Goal: Feedback & Contribution: Leave review/rating

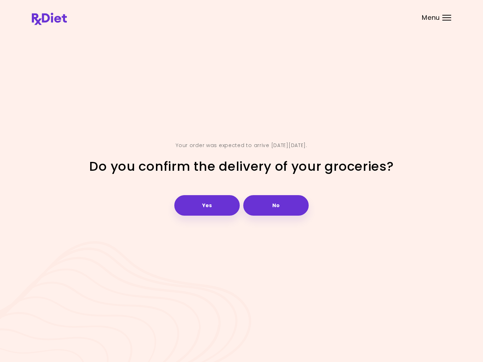
click at [203, 212] on button "Yes" at bounding box center [206, 205] width 65 height 21
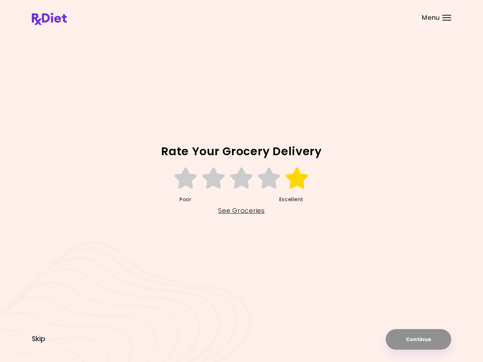
click at [298, 181] on icon at bounding box center [297, 178] width 24 height 21
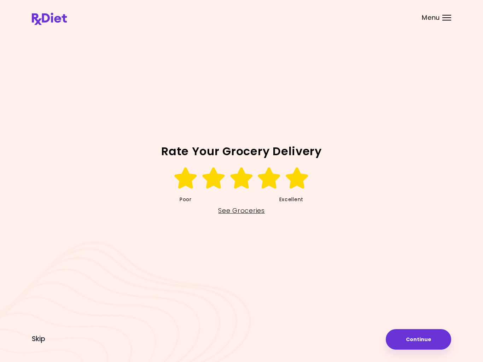
click at [240, 216] on link "See Groceries" at bounding box center [241, 210] width 46 height 11
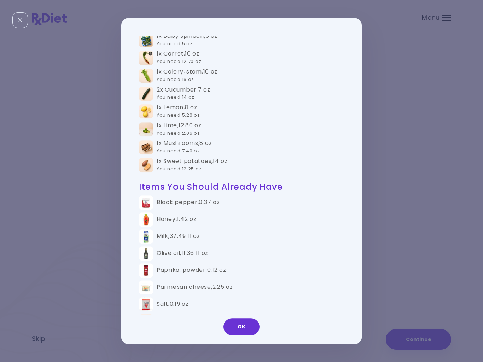
scroll to position [363, 0]
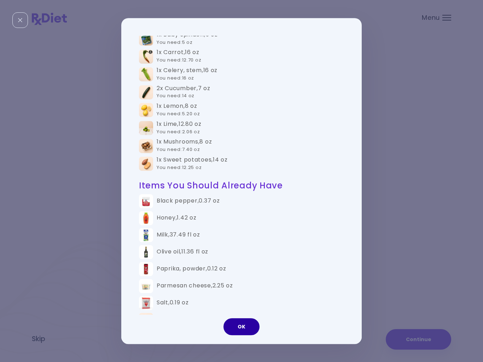
click at [245, 323] on button "OK" at bounding box center [241, 326] width 36 height 17
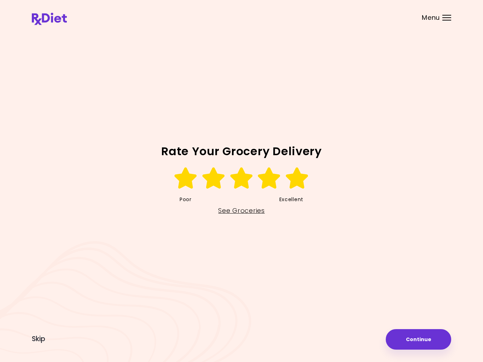
click at [421, 343] on button "Continue" at bounding box center [418, 339] width 65 height 21
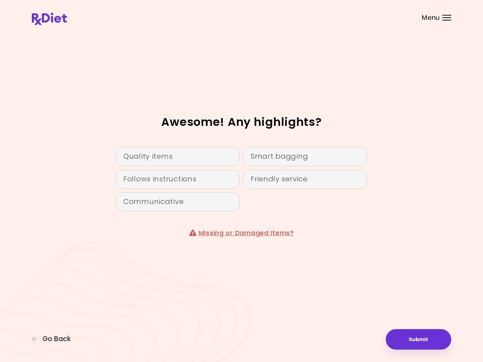
click at [203, 155] on div "Quality items" at bounding box center [178, 156] width 124 height 19
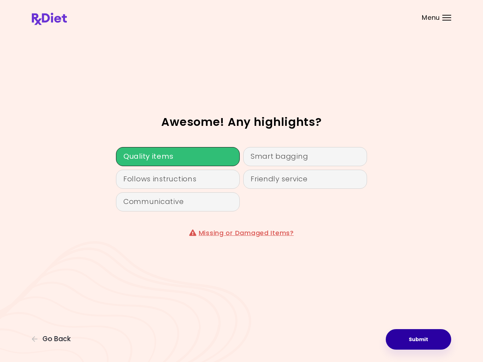
click at [436, 336] on button "Submit" at bounding box center [418, 339] width 65 height 21
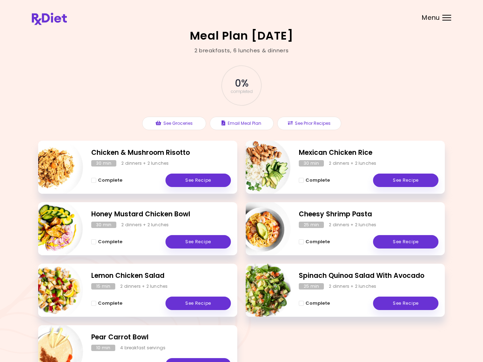
click at [461, 18] on header at bounding box center [241, 14] width 483 height 28
click at [442, 12] on header at bounding box center [241, 14] width 483 height 28
